Goal: Task Accomplishment & Management: Manage account settings

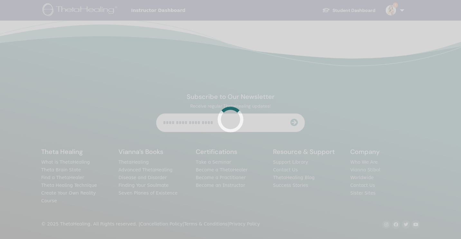
drag, startPoint x: 0, startPoint y: 0, endPoint x: 393, endPoint y: 9, distance: 393.4
click at [393, 9] on div at bounding box center [230, 119] width 461 height 239
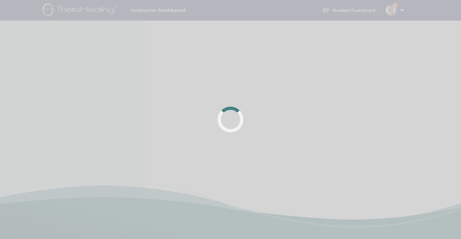
click at [392, 12] on div at bounding box center [230, 119] width 461 height 239
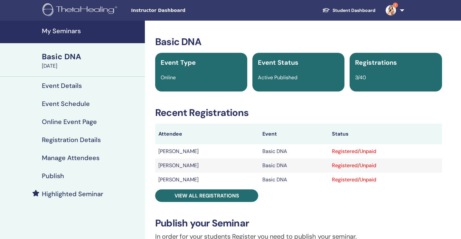
click at [93, 158] on h4 "Manage Attendees" at bounding box center [71, 158] width 58 height 8
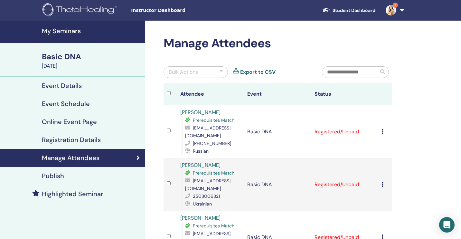
click at [382, 132] on icon at bounding box center [382, 131] width 2 height 5
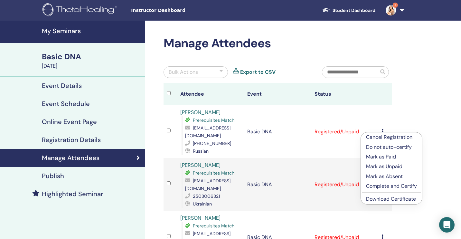
click at [381, 155] on p "Mark as Paid" at bounding box center [391, 157] width 51 height 8
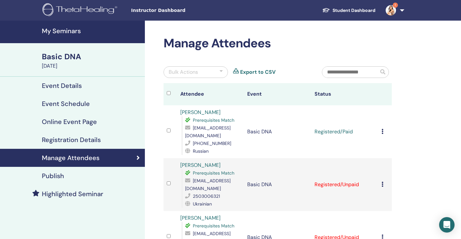
click at [380, 129] on td "Cancel Registration Do not auto-certify Mark as Paid Mark as Unpaid Mark as Abs…" at bounding box center [385, 131] width 14 height 53
click at [382, 130] on icon at bounding box center [382, 131] width 2 height 5
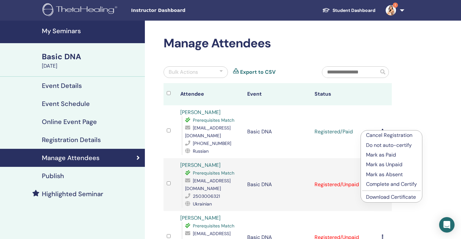
click at [386, 184] on p "Complete and Certify" at bounding box center [391, 184] width 51 height 8
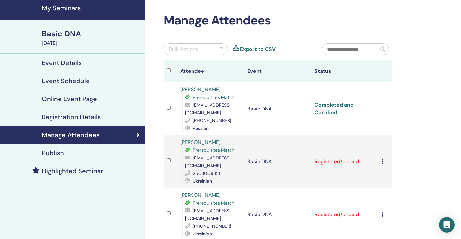
scroll to position [26, 0]
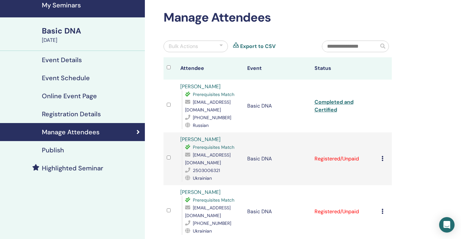
click at [382, 156] on icon at bounding box center [382, 158] width 2 height 5
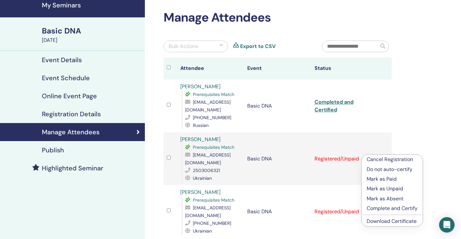
click at [374, 178] on p "Mark as Paid" at bounding box center [392, 179] width 51 height 8
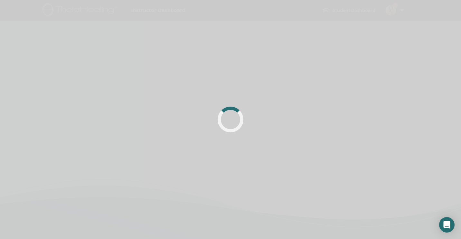
scroll to position [26, 0]
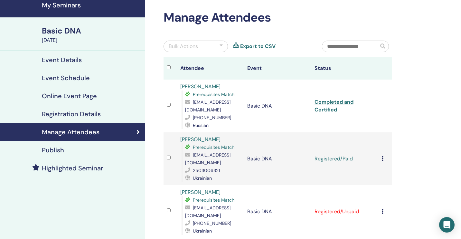
click at [382, 156] on icon at bounding box center [382, 158] width 2 height 5
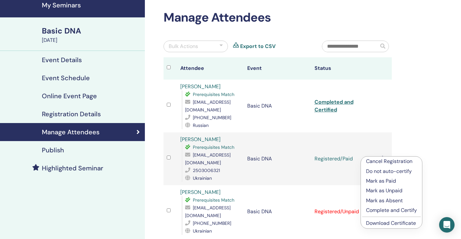
click at [388, 210] on p "Complete and Certify" at bounding box center [391, 210] width 51 height 8
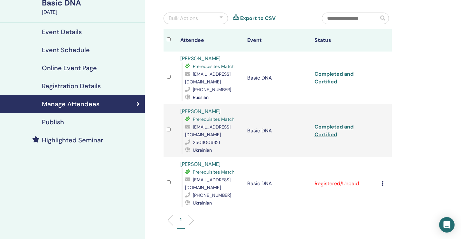
scroll to position [56, 0]
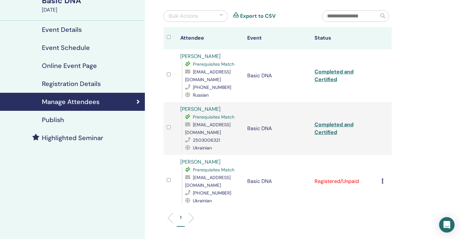
click at [381, 178] on icon at bounding box center [382, 180] width 2 height 5
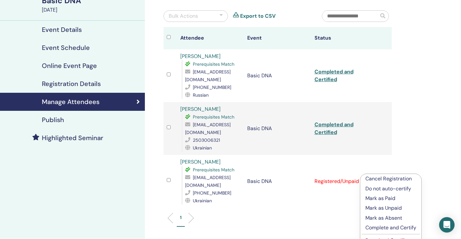
click at [380, 197] on p "Mark as Paid" at bounding box center [390, 198] width 51 height 8
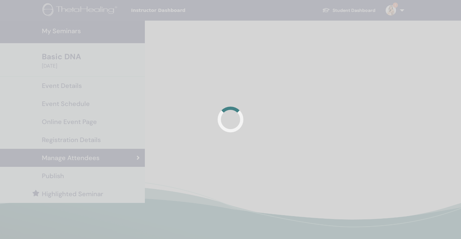
scroll to position [56, 0]
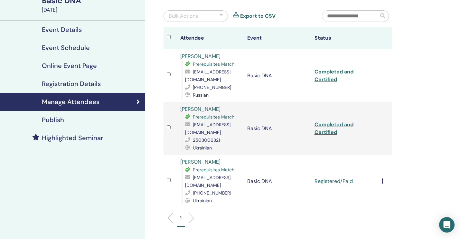
click at [382, 178] on icon at bounding box center [382, 180] width 2 height 5
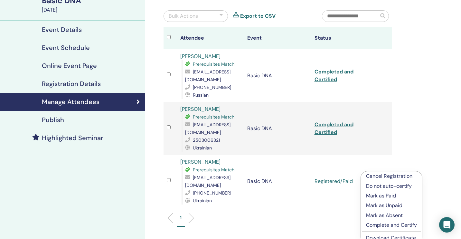
click at [376, 224] on p "Complete and Certify" at bounding box center [391, 225] width 51 height 8
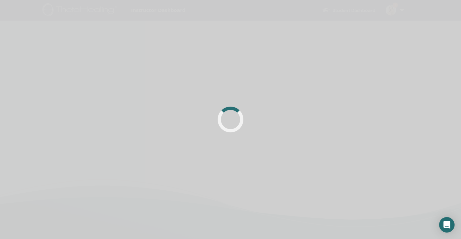
scroll to position [56, 0]
